Goal: Find specific page/section: Find specific page/section

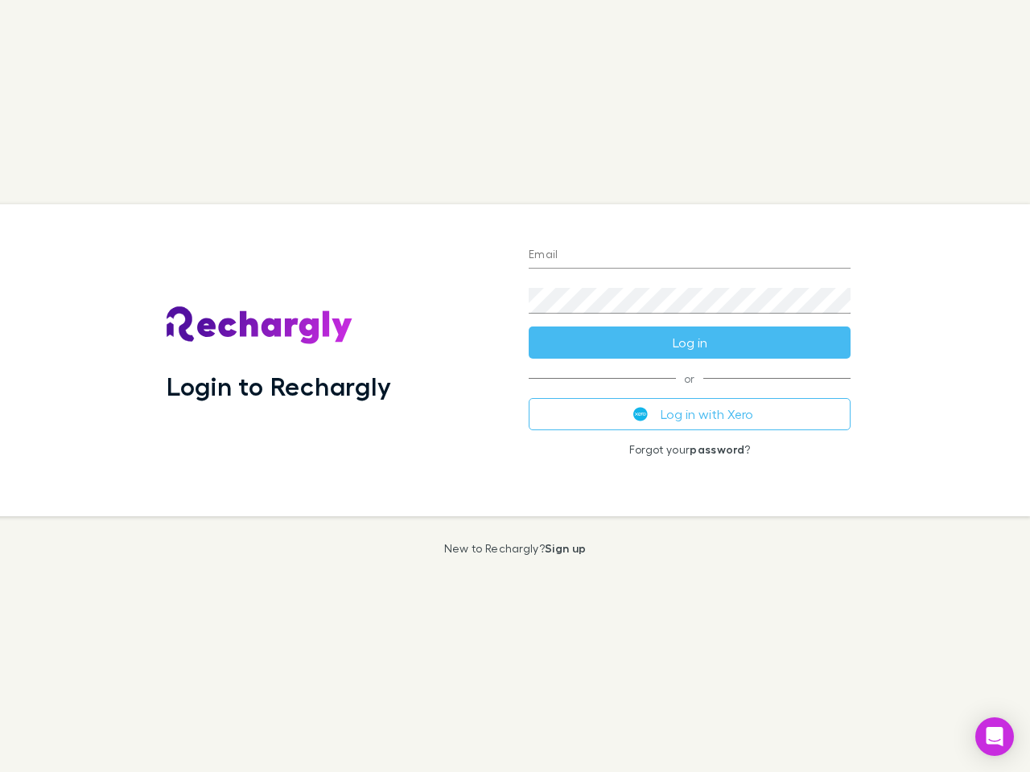
click at [515, 386] on div "Login to Rechargly" at bounding box center [335, 360] width 362 height 312
click at [689, 256] on input "Email" at bounding box center [690, 256] width 322 height 26
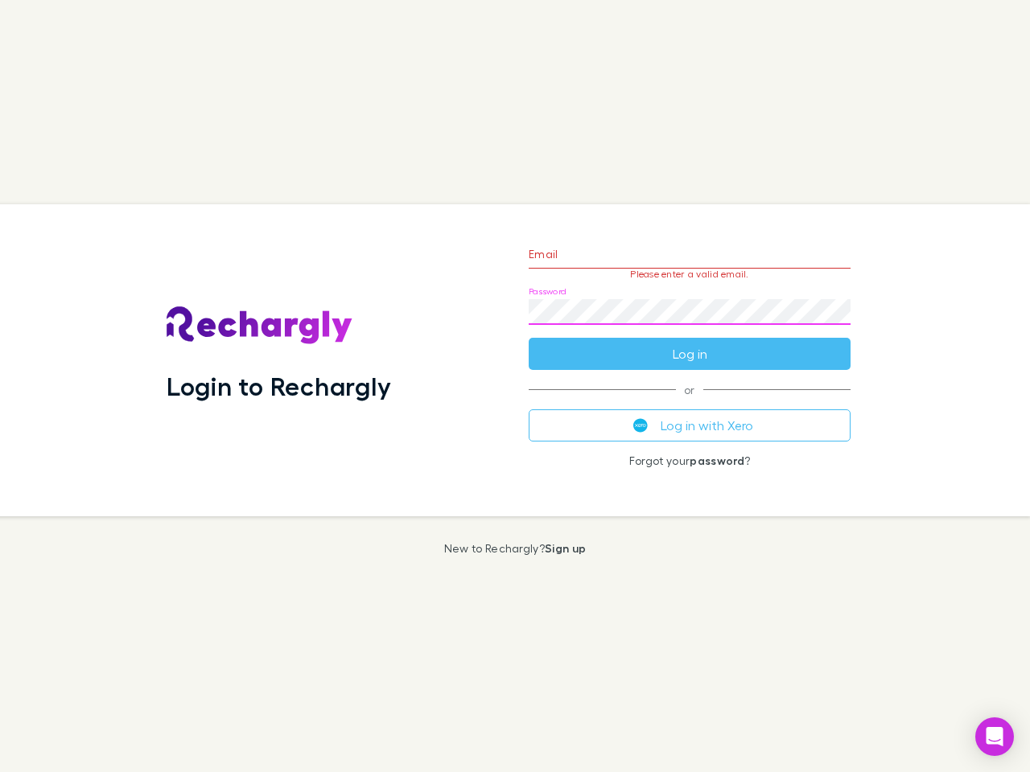
click at [689, 343] on form "Email Please enter a valid email. Password Log in" at bounding box center [690, 300] width 322 height 140
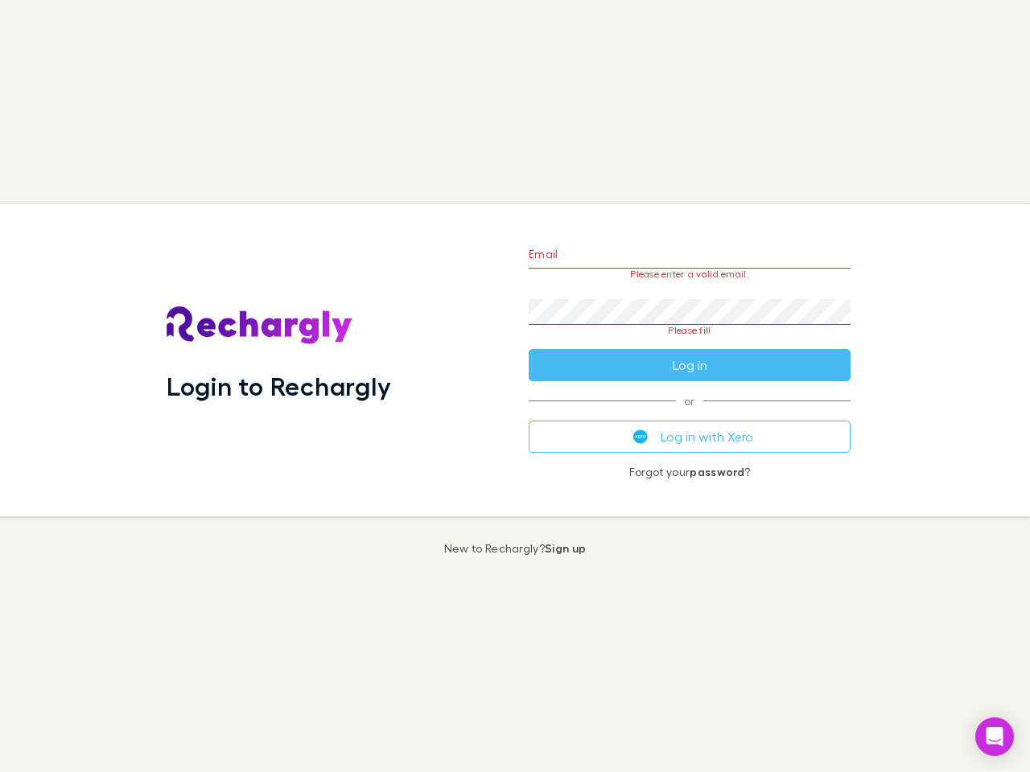
click at [689, 414] on div "Email Please enter a valid email. Password Please fill Log in or Log in with Xe…" at bounding box center [690, 360] width 348 height 312
click at [994, 737] on icon "Open Intercom Messenger" at bounding box center [994, 736] width 17 height 19
